Goal: Task Accomplishment & Management: Manage account settings

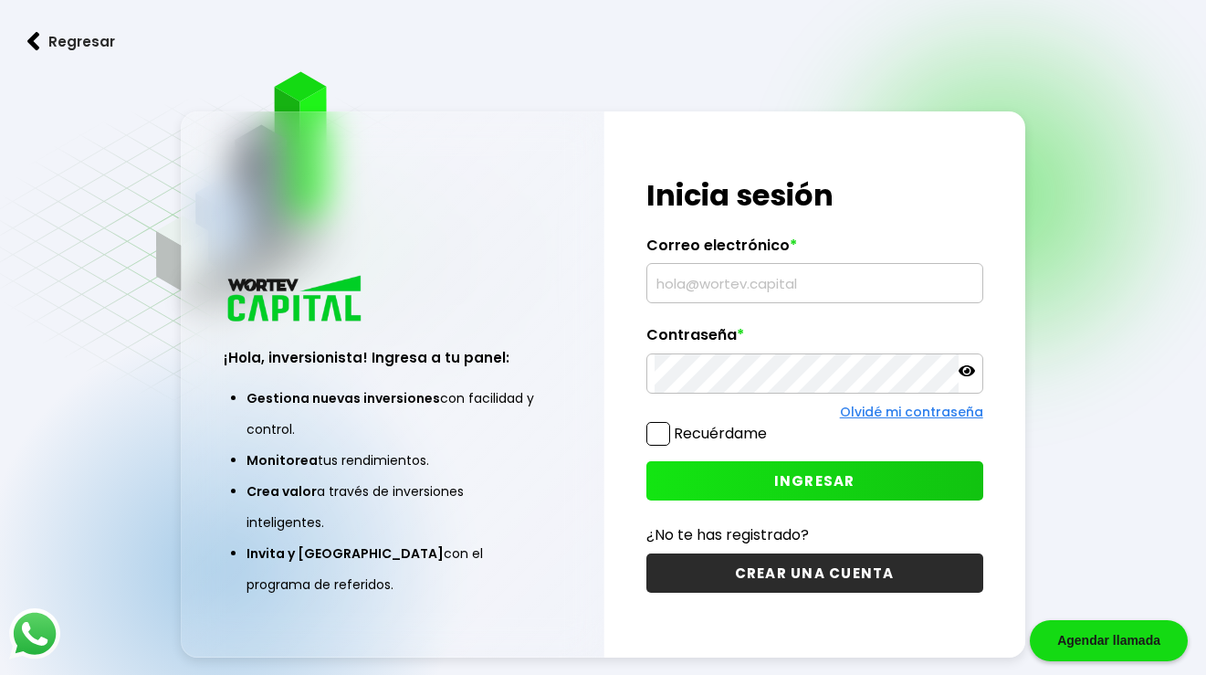
type input "[EMAIL_ADDRESS][DOMAIN_NAME]"
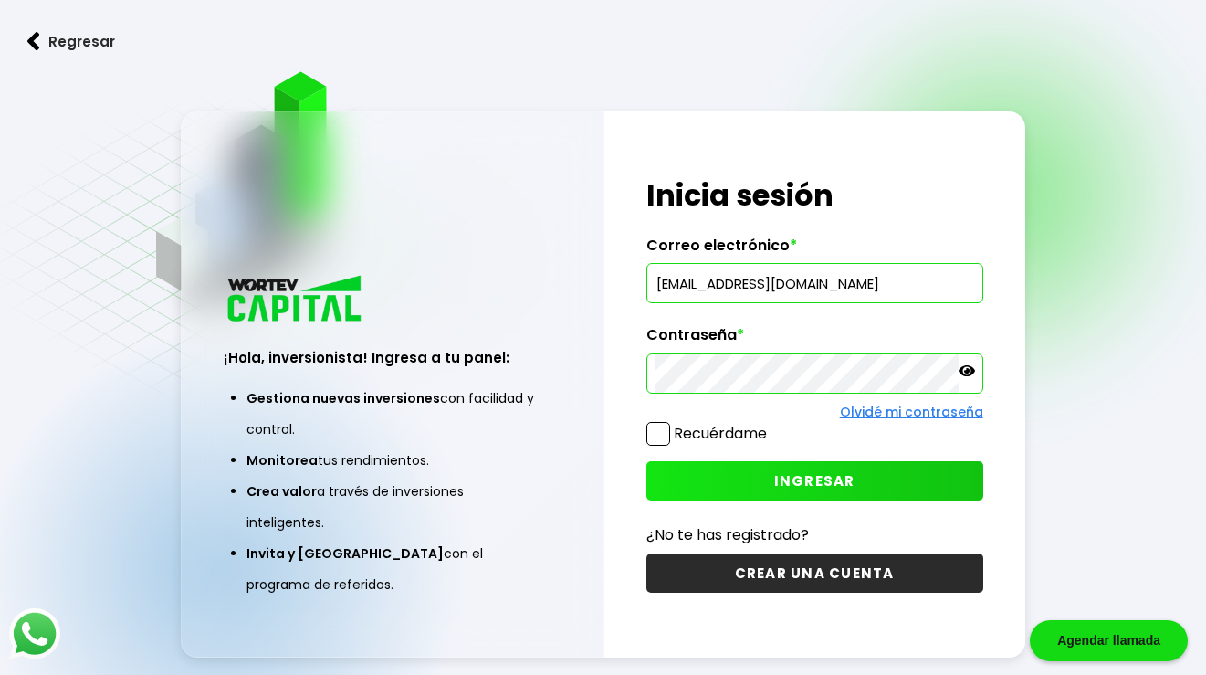
click at [749, 497] on button "INGRESAR" at bounding box center [814, 480] width 337 height 39
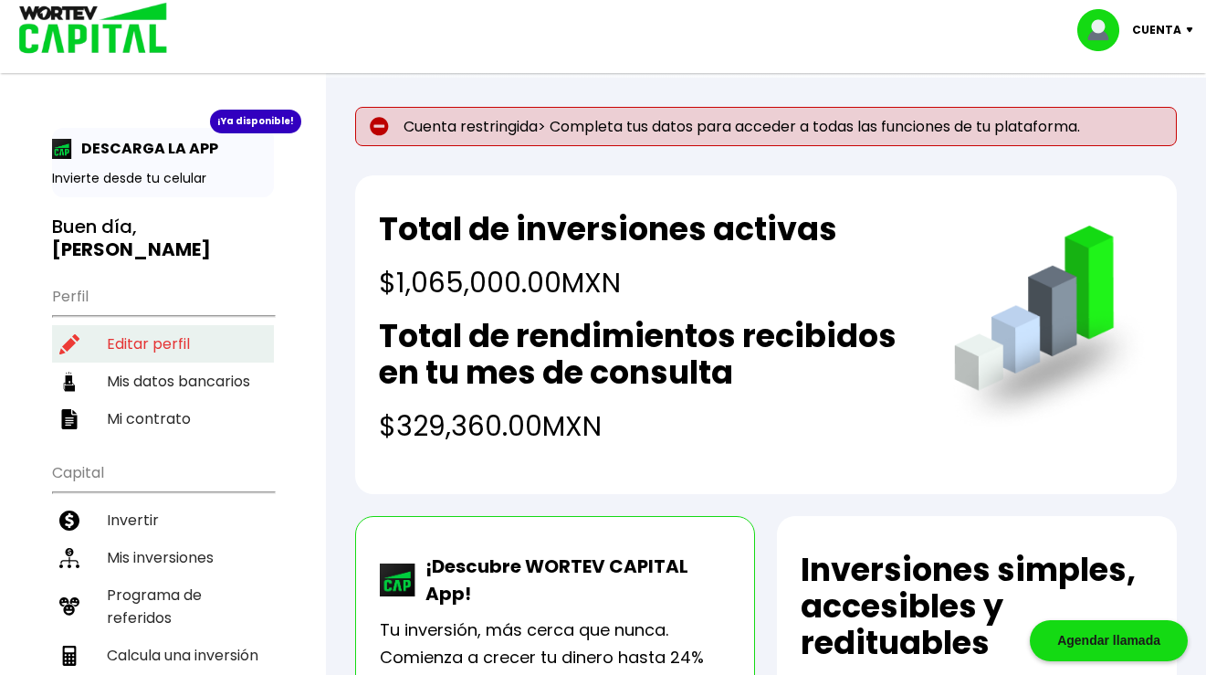
click at [112, 325] on li "Editar perfil" at bounding box center [163, 343] width 222 height 37
select select "Hombre"
select select "Licenciatura"
select select "DF"
select select "Scotiabank"
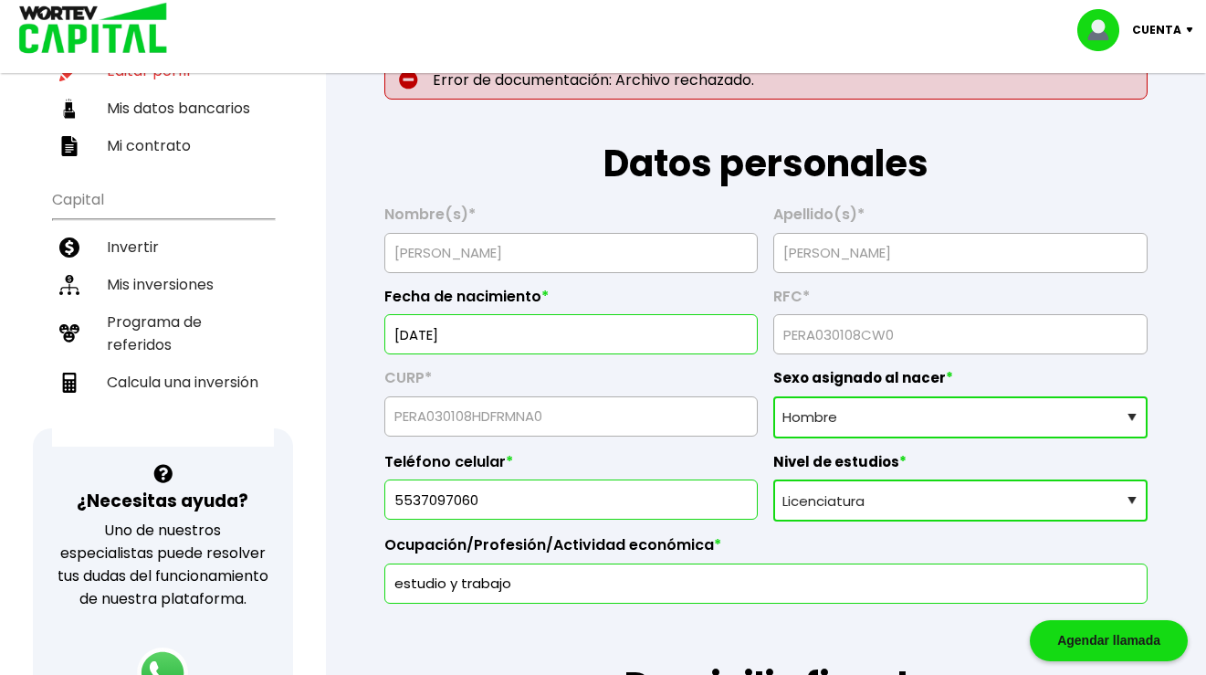
scroll to position [265, 0]
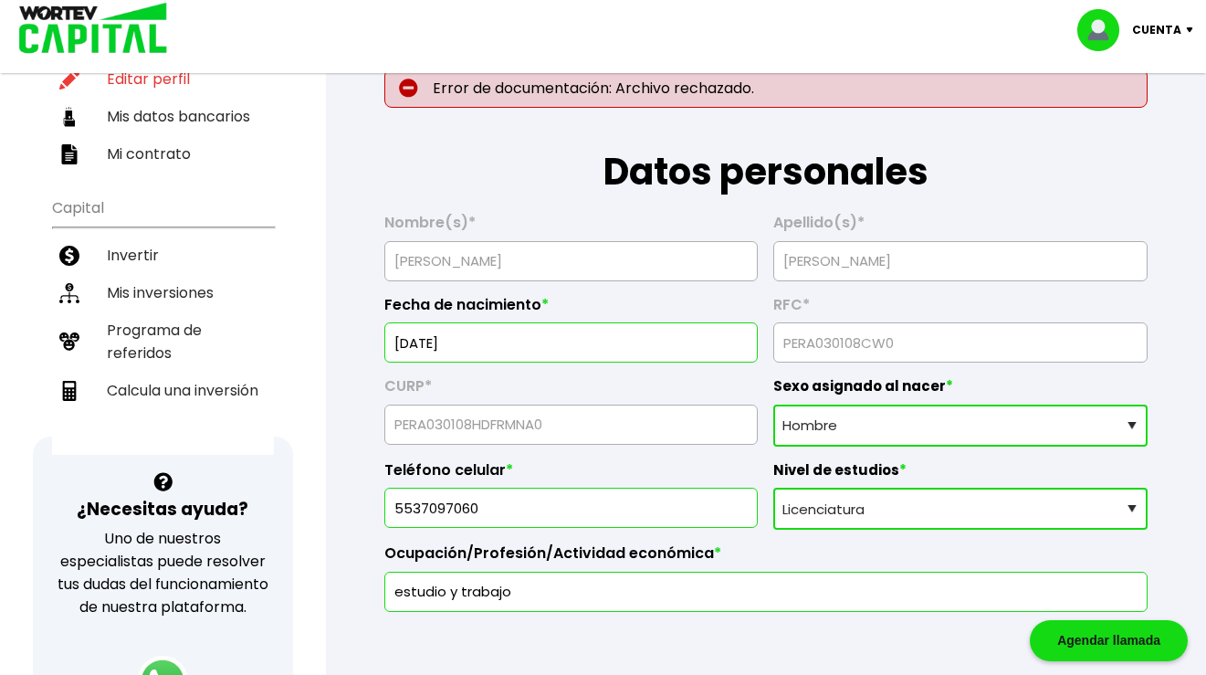
click at [1172, 36] on p "Cuenta" at bounding box center [1156, 29] width 49 height 27
click at [1127, 115] on li "Cerrar sesión" at bounding box center [1137, 121] width 146 height 37
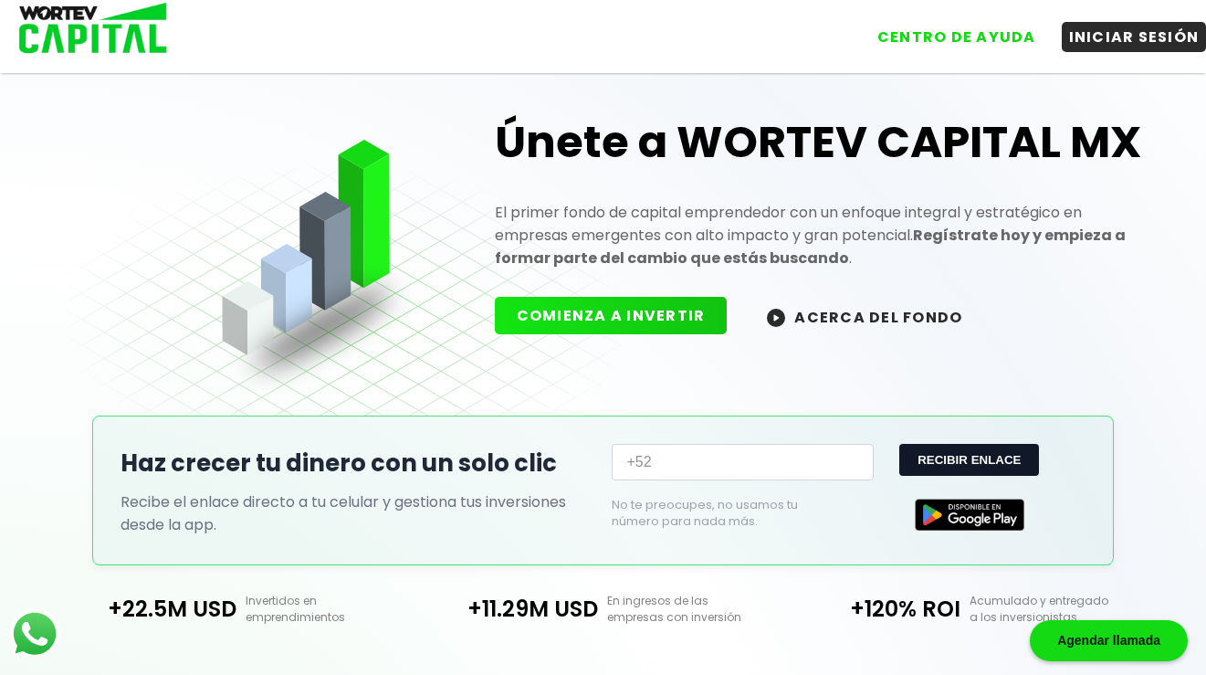
scroll to position [265, 0]
